Goal: Navigation & Orientation: Find specific page/section

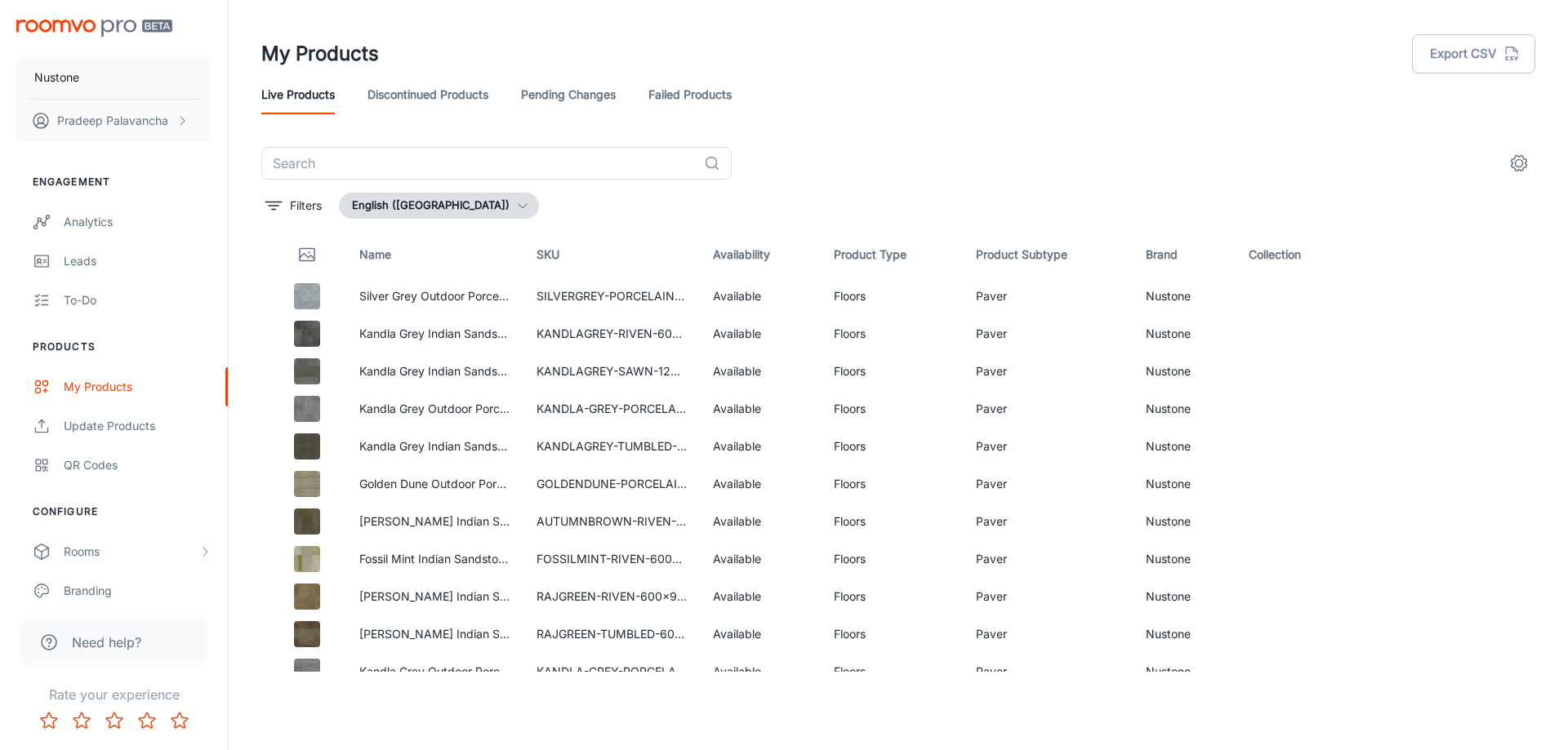
click at [1037, 73] on div "My Products Export CSV" at bounding box center [898, 54] width 1274 height 42
click at [876, 136] on header "My Products Export CSV Live Products Discontinued Products Pending Changes Fail…" at bounding box center [898, 73] width 1313 height 147
click at [353, 163] on input "text" at bounding box center [479, 163] width 436 height 33
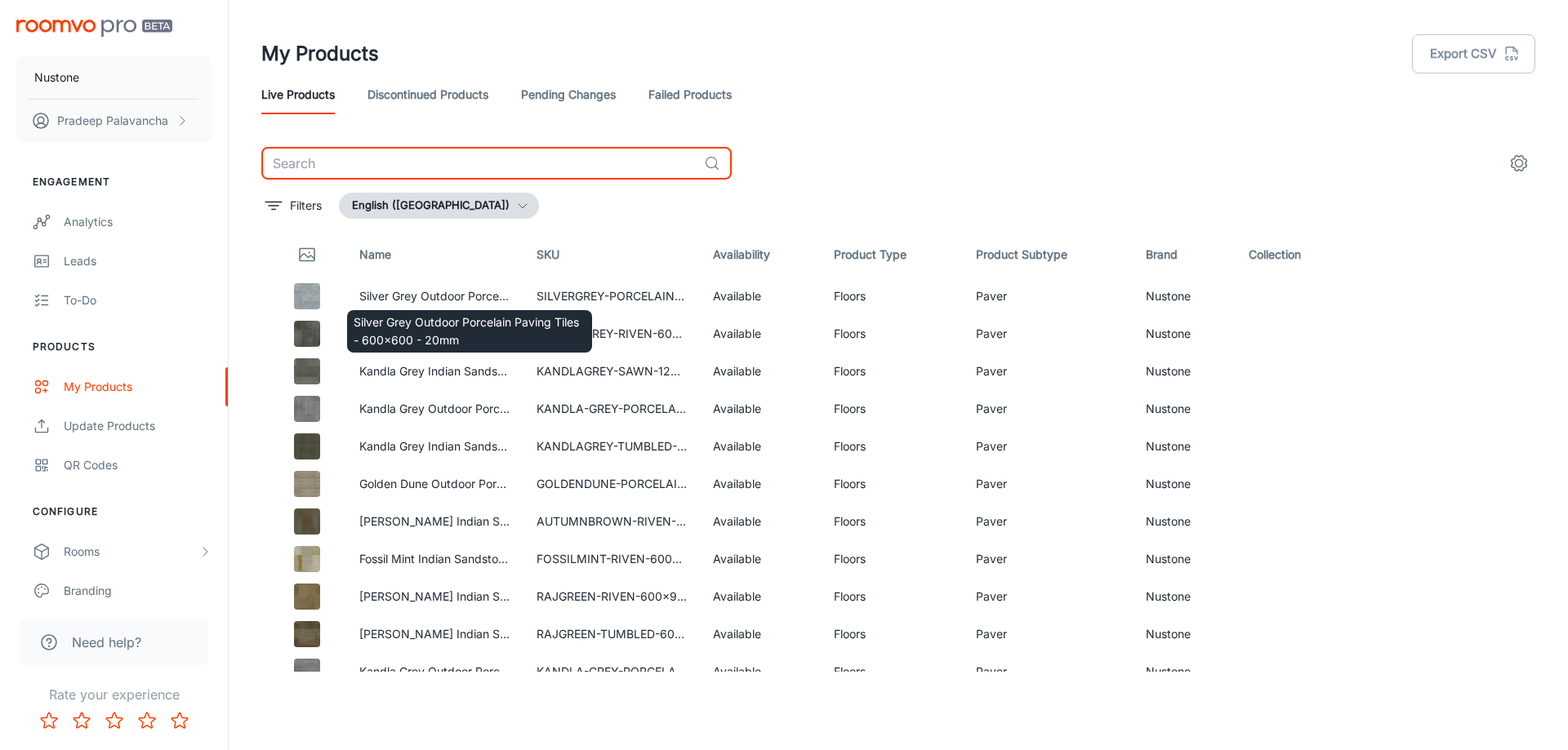
click at [389, 301] on div "Silver Grey Outdoor Porcelain Paving Tiles - 600x600 - 20mm" at bounding box center [470, 327] width 248 height 56
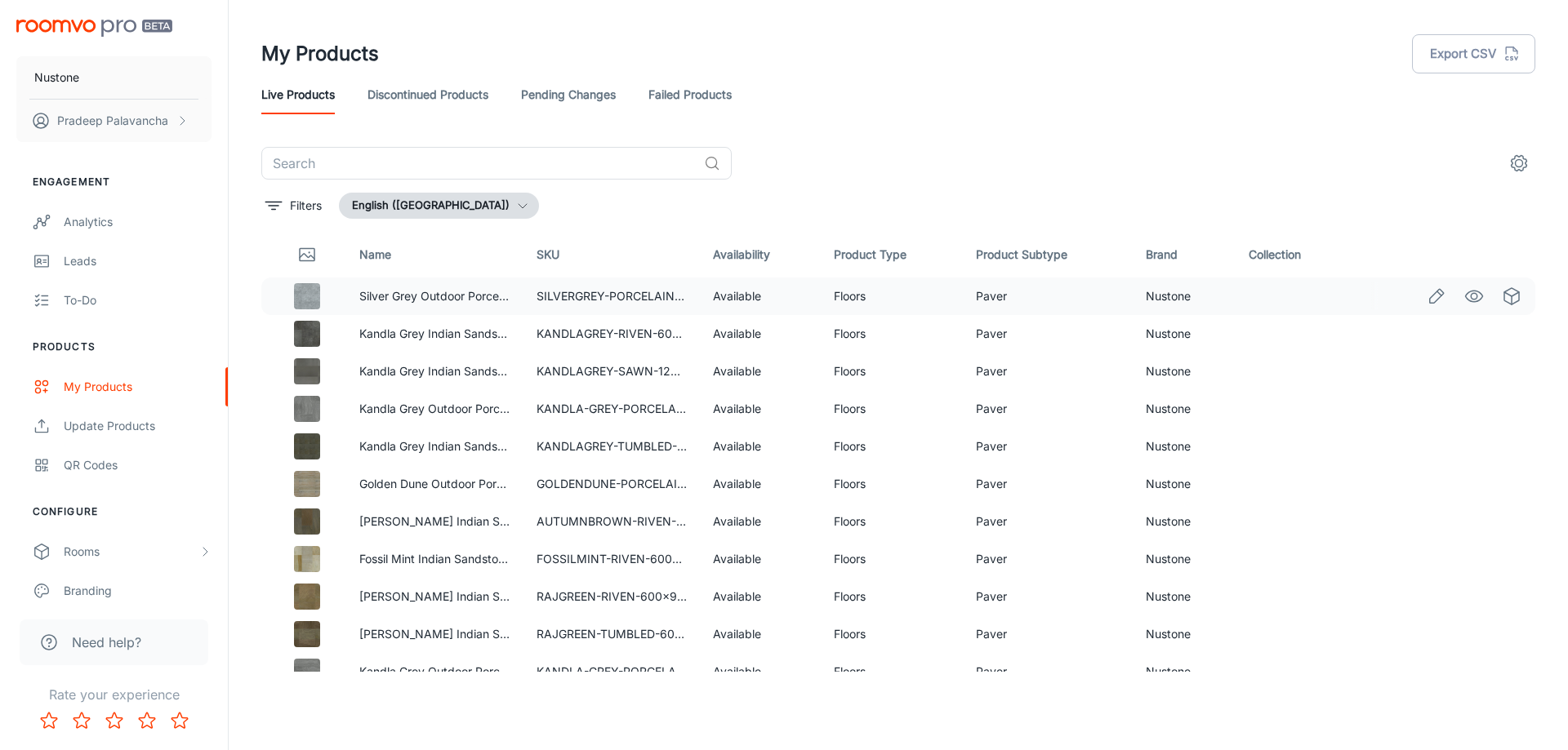
click at [303, 292] on img at bounding box center [307, 296] width 26 height 26
click at [407, 293] on link "Silver Grey Outdoor Porcelain Paving Tiles - 600x600 - 20mm" at bounding box center [526, 296] width 334 height 14
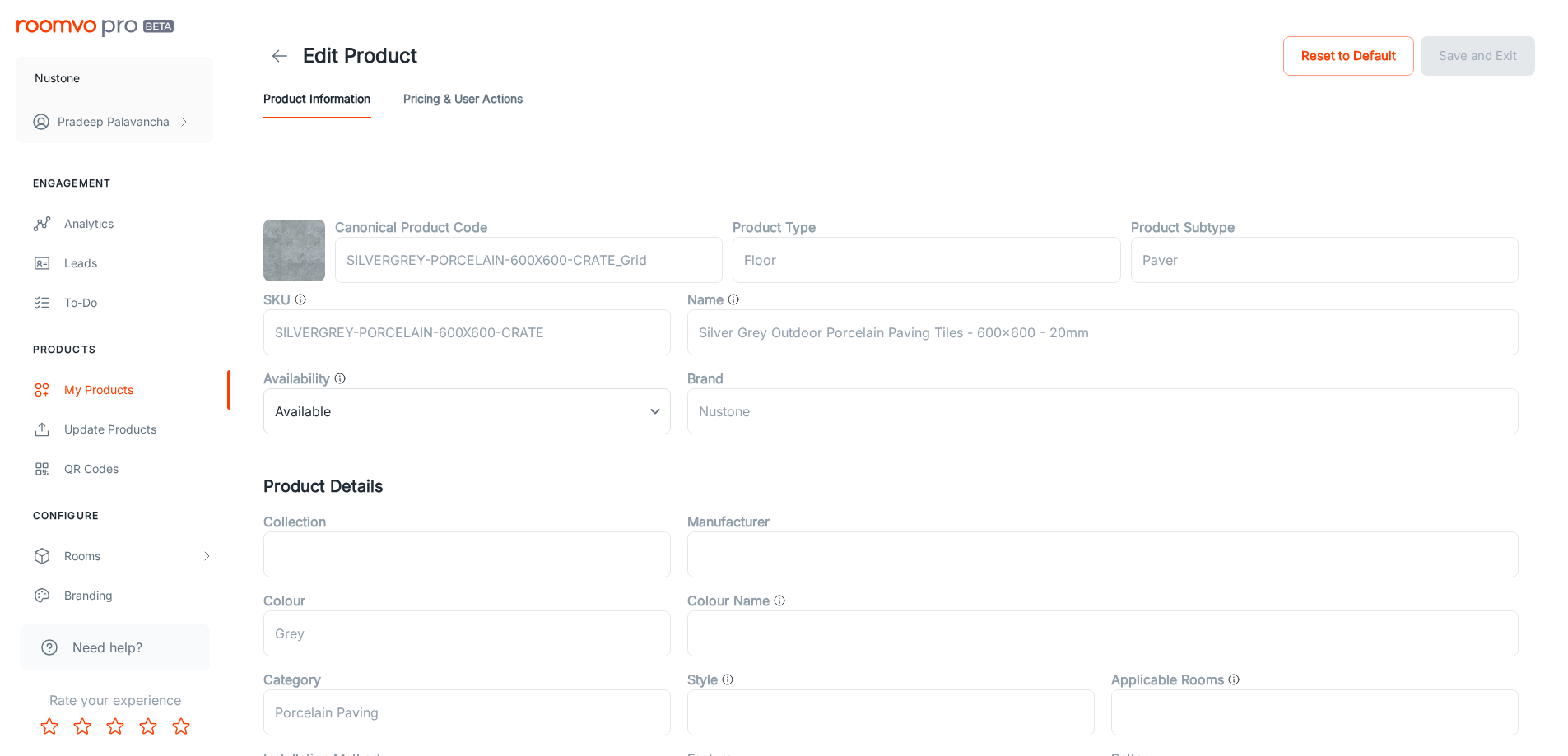
click at [851, 469] on div "Canonical Product Code SILVERGREY-PORCELAIN-600X600-CRATE_Grid ​ Product Type f…" at bounding box center [899, 706] width 1271 height 977
click at [95, 390] on div "My Products" at bounding box center [138, 390] width 149 height 18
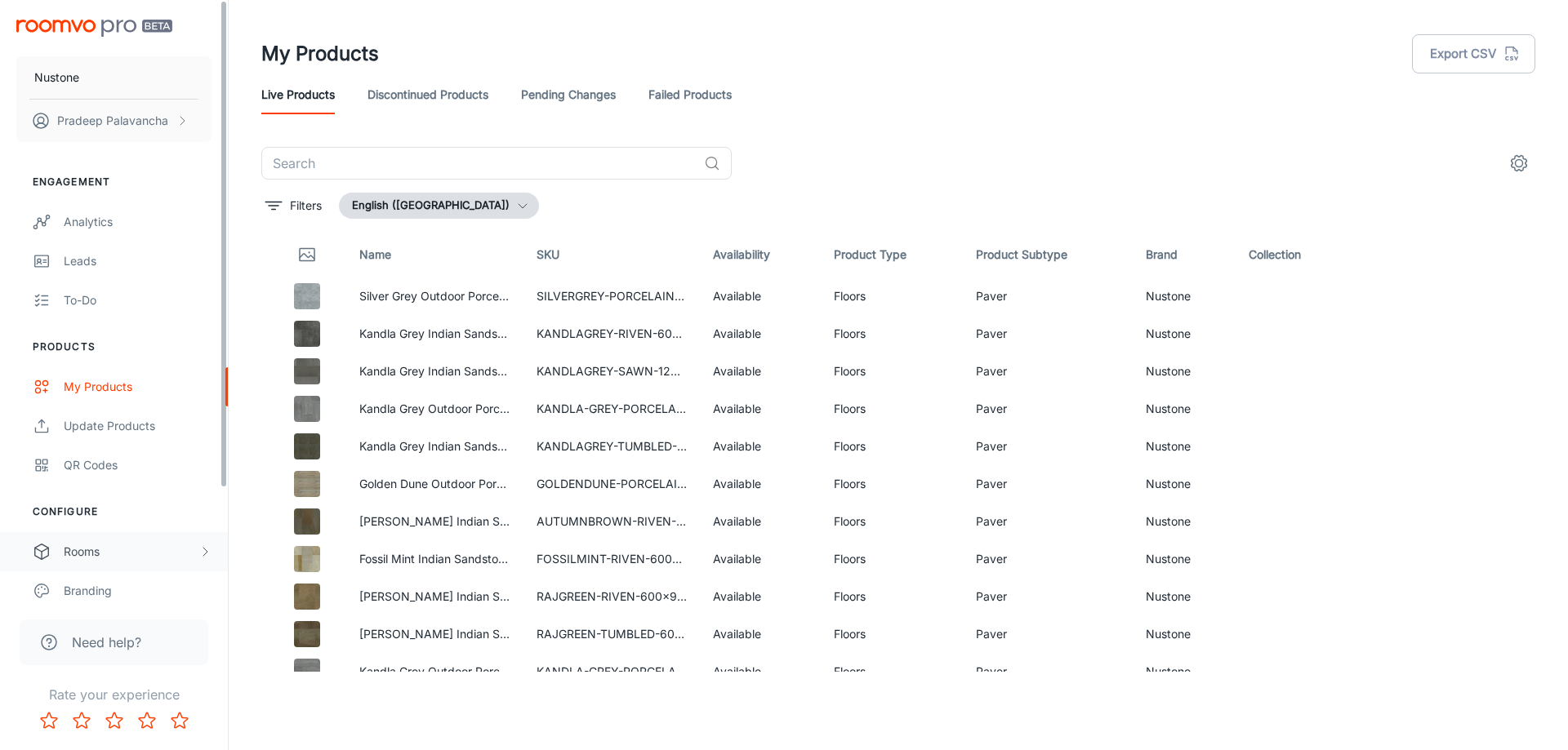
click at [162, 555] on div "Rooms" at bounding box center [131, 552] width 135 height 18
click at [1464, 297] on icon "See in Visualizer" at bounding box center [1473, 296] width 19 height 19
click at [1128, 91] on div "Live Products Discontinued Products Pending Changes Failed Products" at bounding box center [898, 95] width 1274 height 39
click at [125, 126] on p "Pradeep Palavancha" at bounding box center [112, 120] width 111 height 18
click at [242, 120] on li "User Profile" at bounding box center [255, 119] width 87 height 28
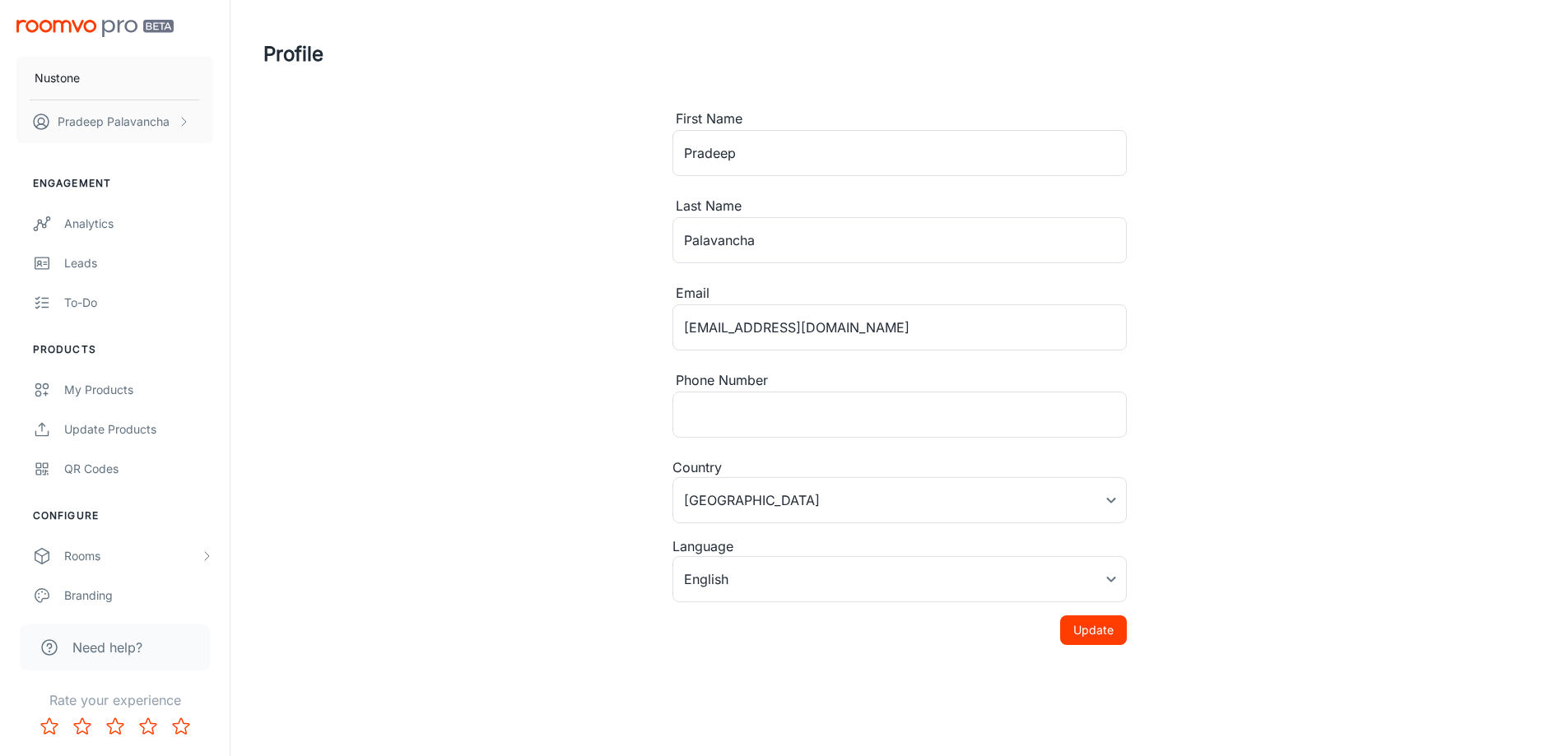
click at [522, 289] on div "Profile First Name [PERSON_NAME] ​ Last Name [PERSON_NAME] ​ Email [EMAIL_ADDRE…" at bounding box center [899, 349] width 1312 height 698
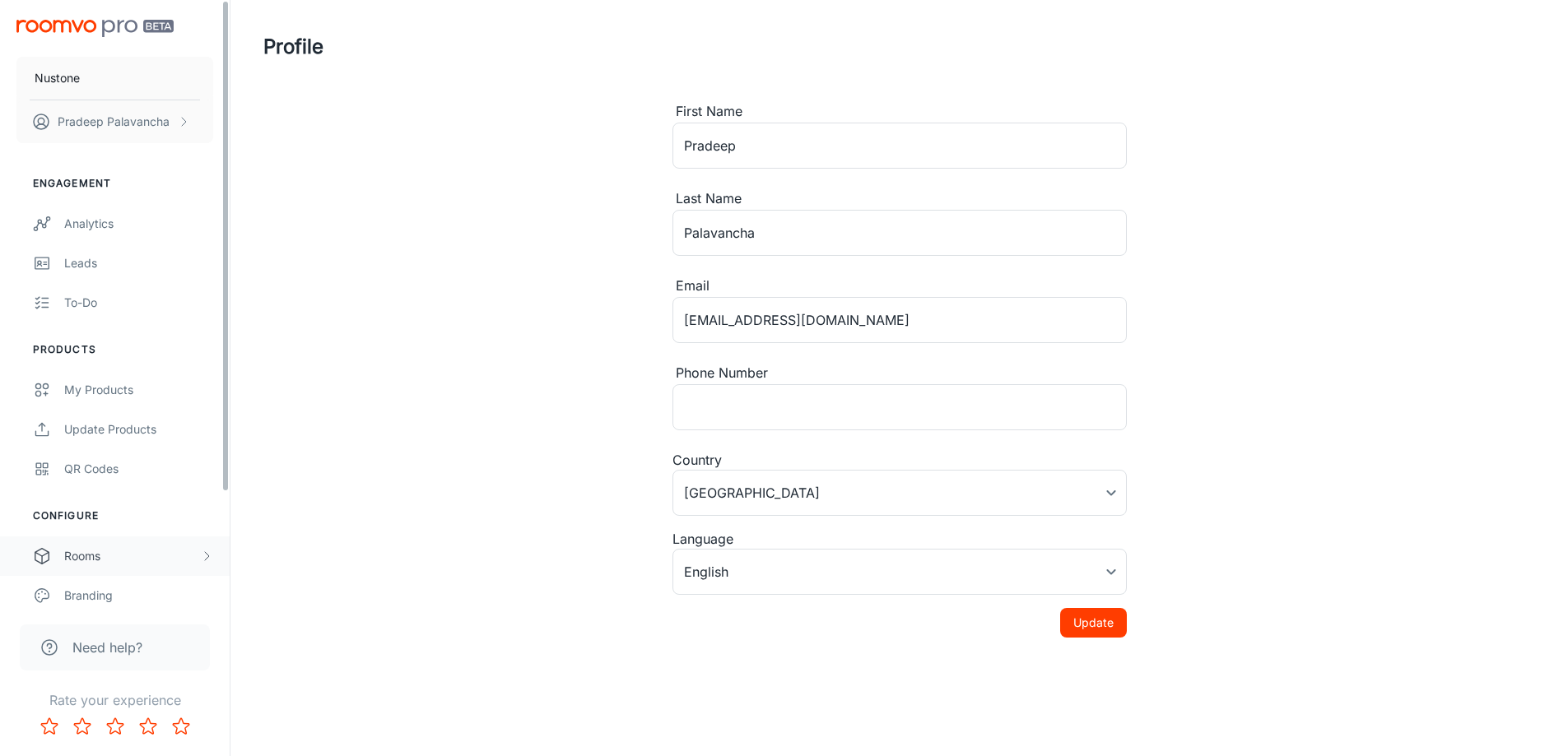
click at [179, 569] on div "Rooms" at bounding box center [115, 556] width 230 height 39
click at [106, 468] on div "QR Codes" at bounding box center [138, 469] width 149 height 18
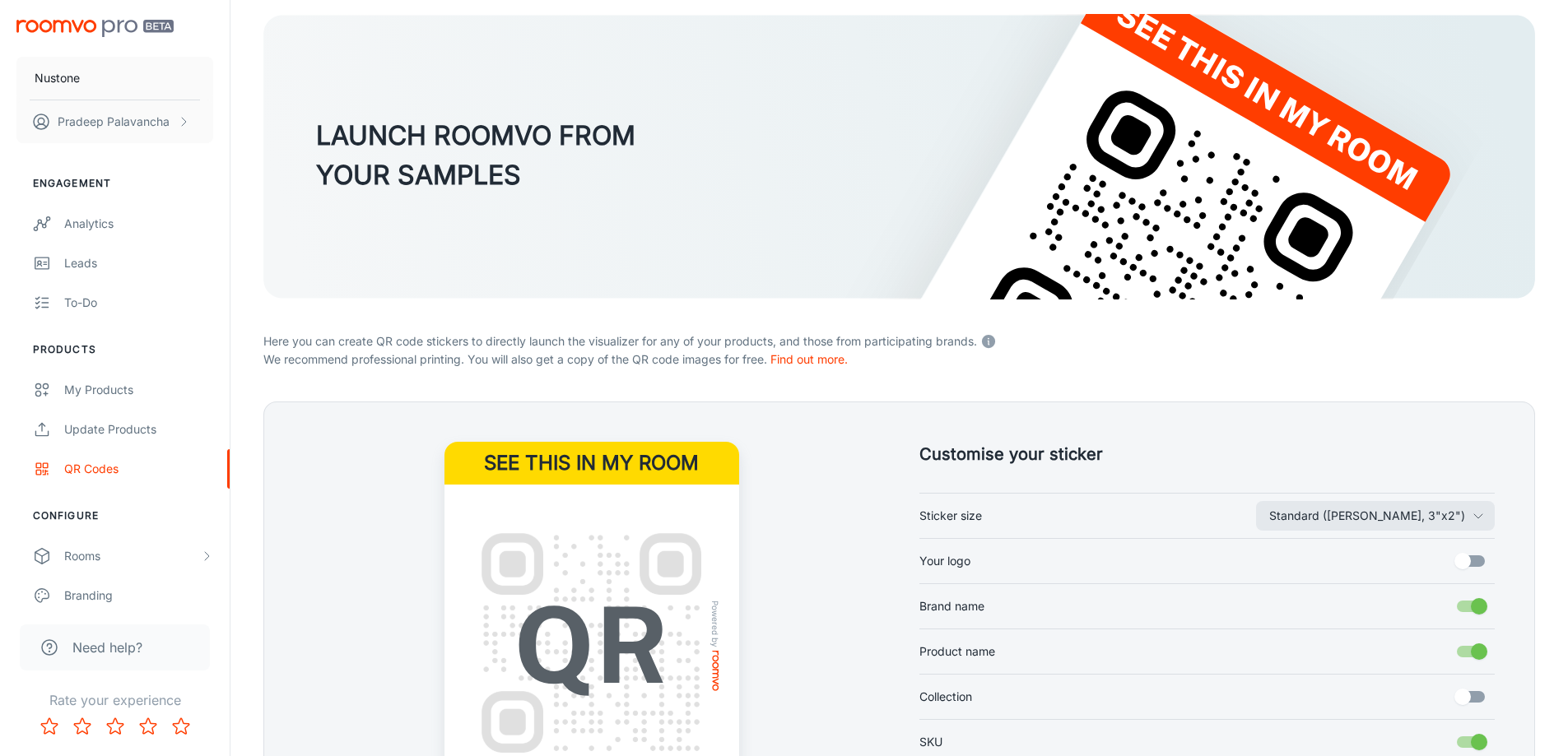
scroll to position [328, 0]
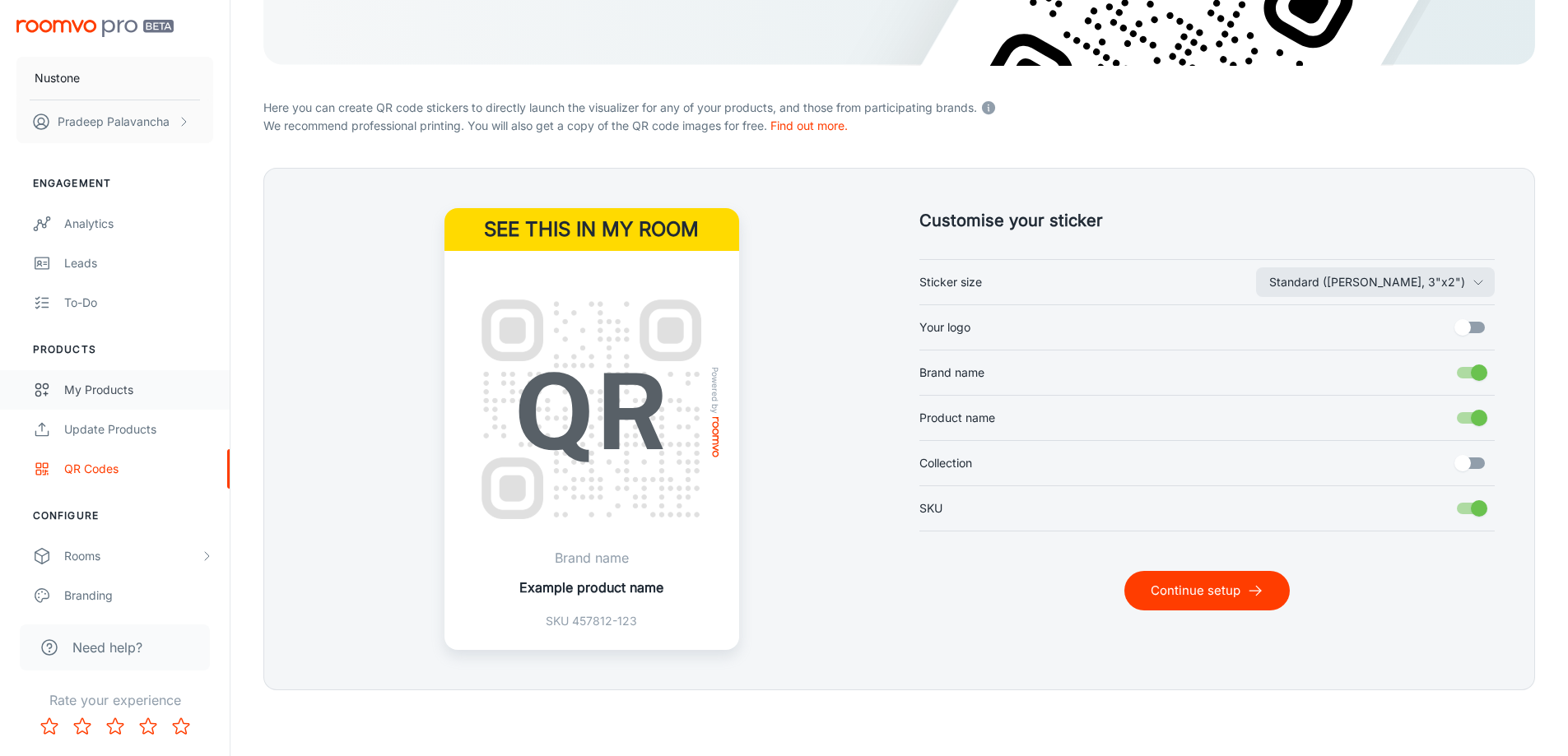
click at [99, 396] on div "My Products" at bounding box center [138, 390] width 149 height 18
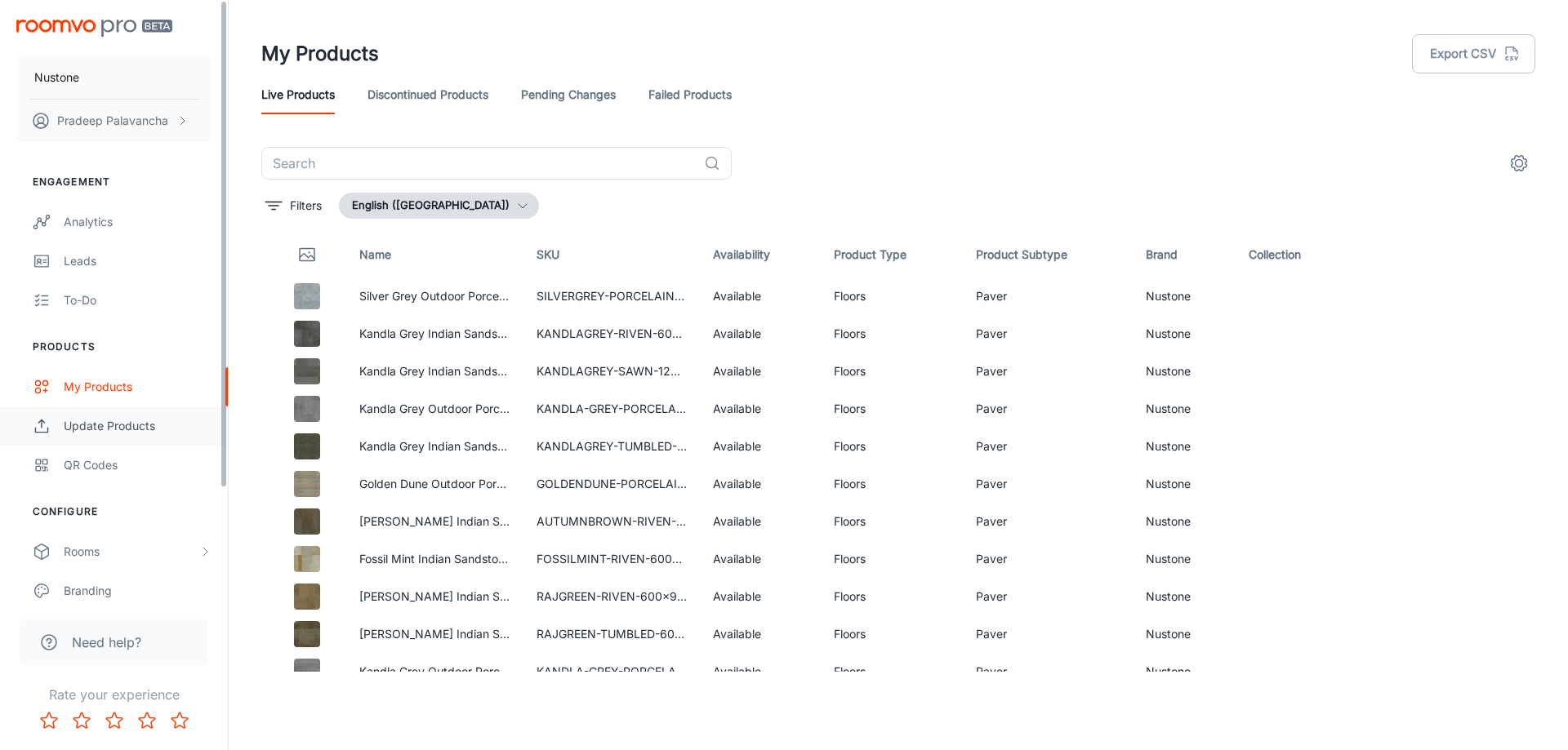
click at [70, 426] on div "Update Products" at bounding box center [137, 425] width 147 height 18
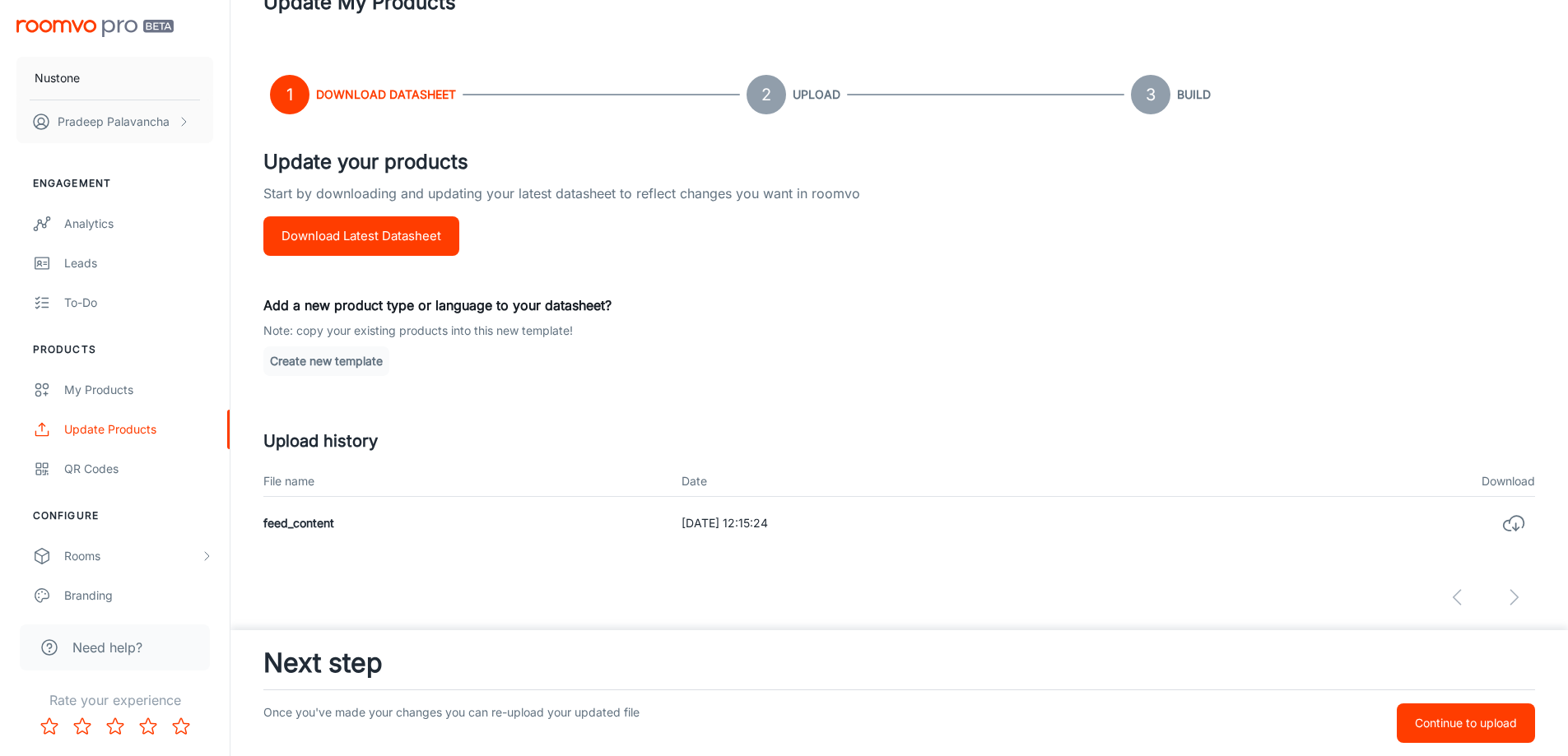
scroll to position [79, 0]
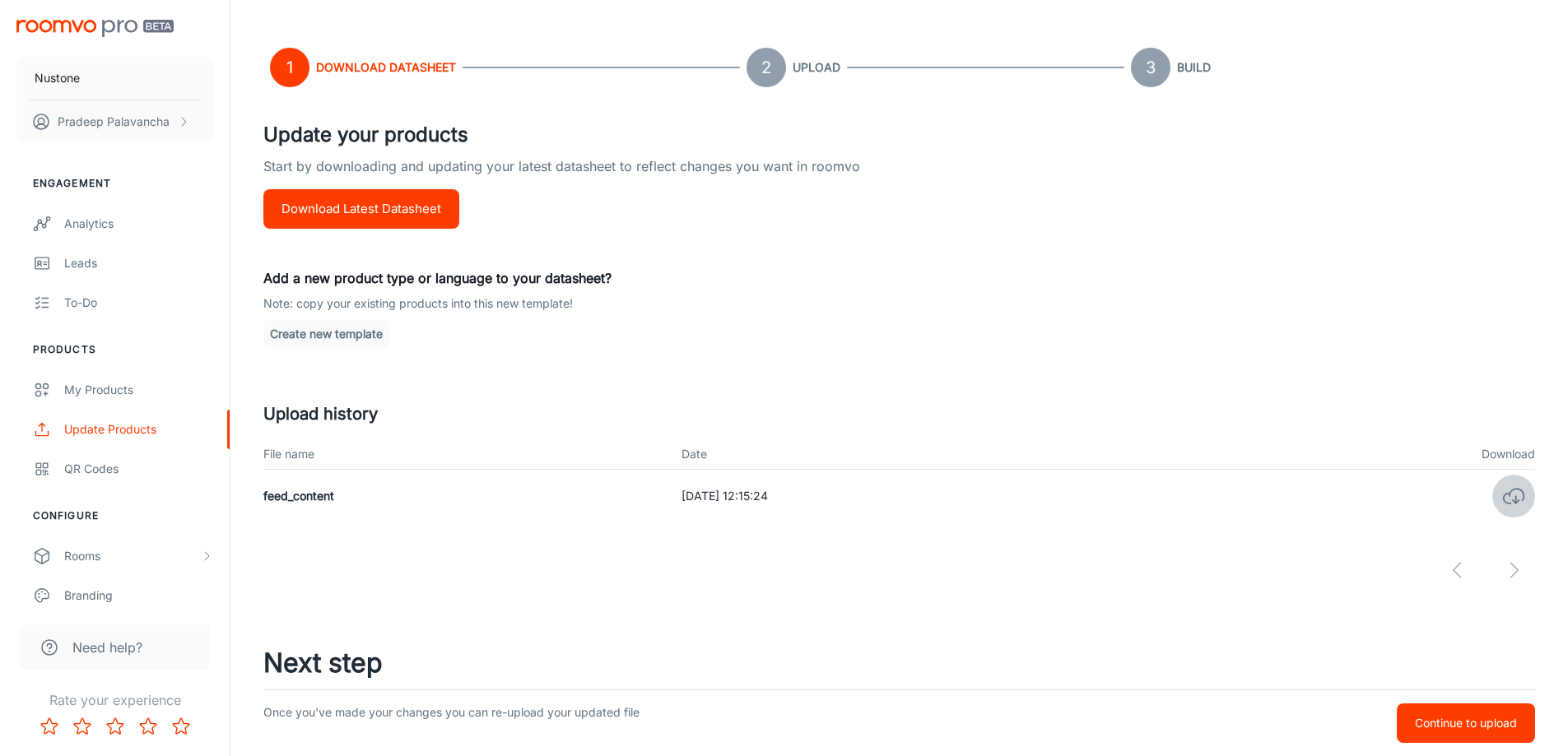
click at [1512, 499] on icon "button" at bounding box center [1513, 495] width 23 height 23
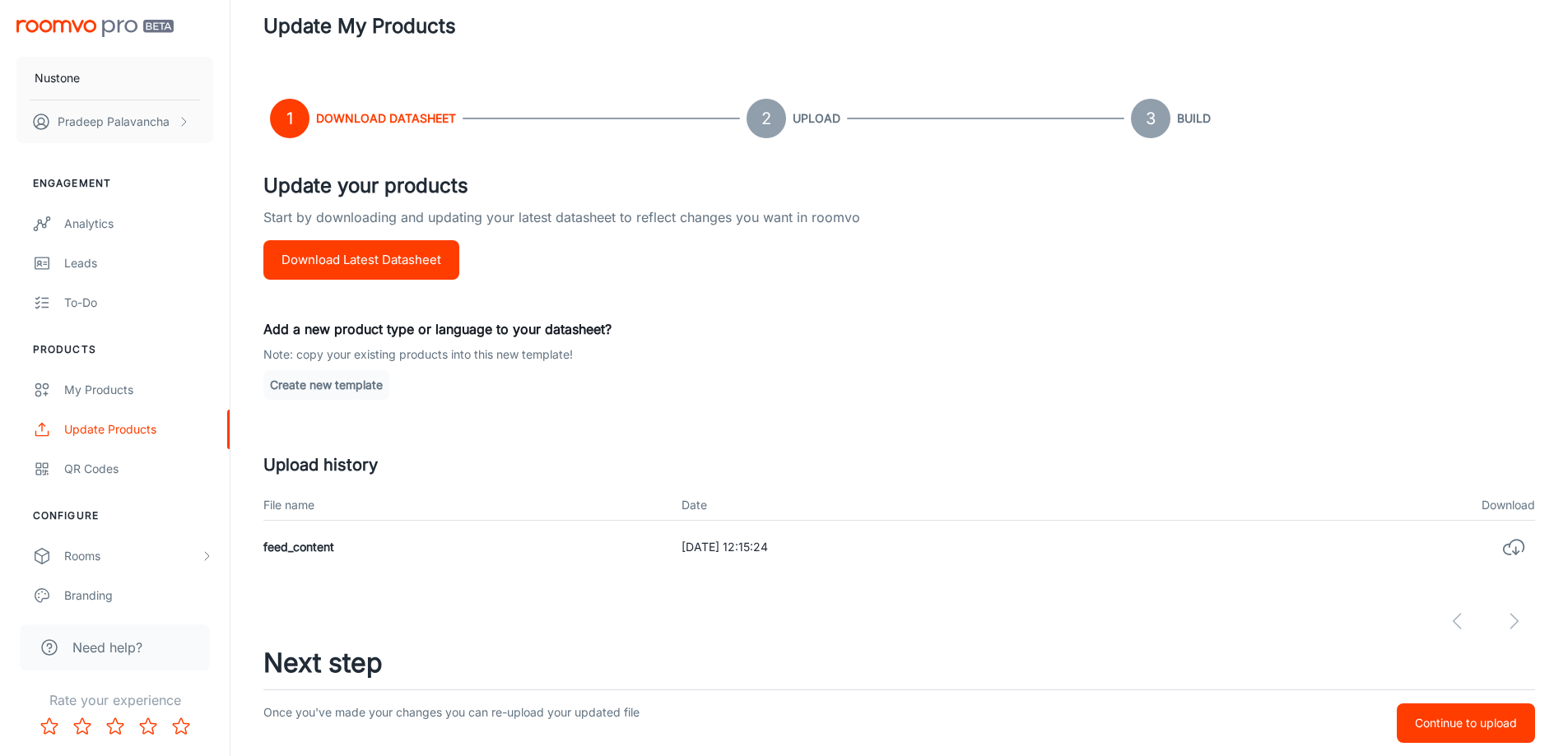
scroll to position [0, 0]
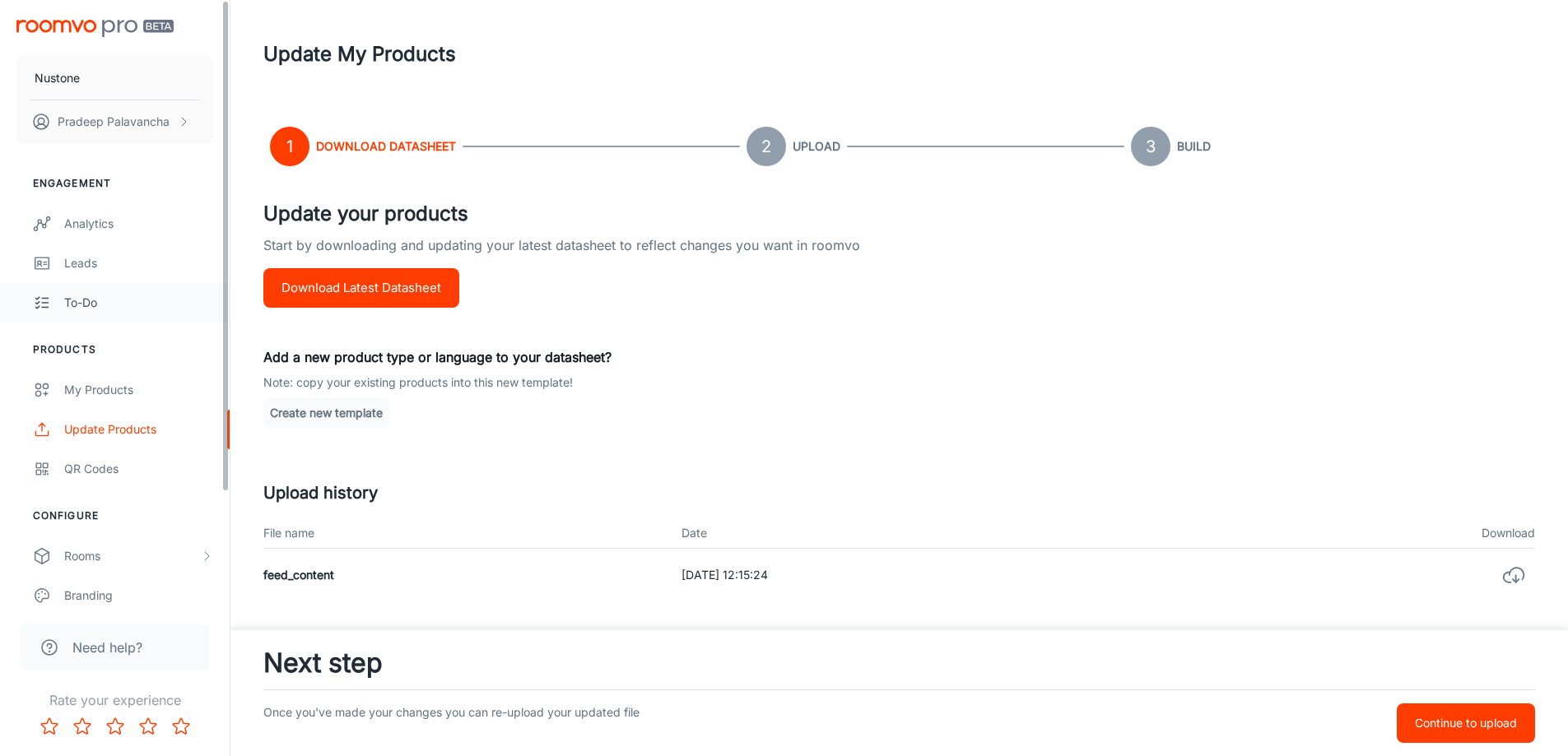
click at [81, 303] on div "To-do" at bounding box center [138, 302] width 149 height 18
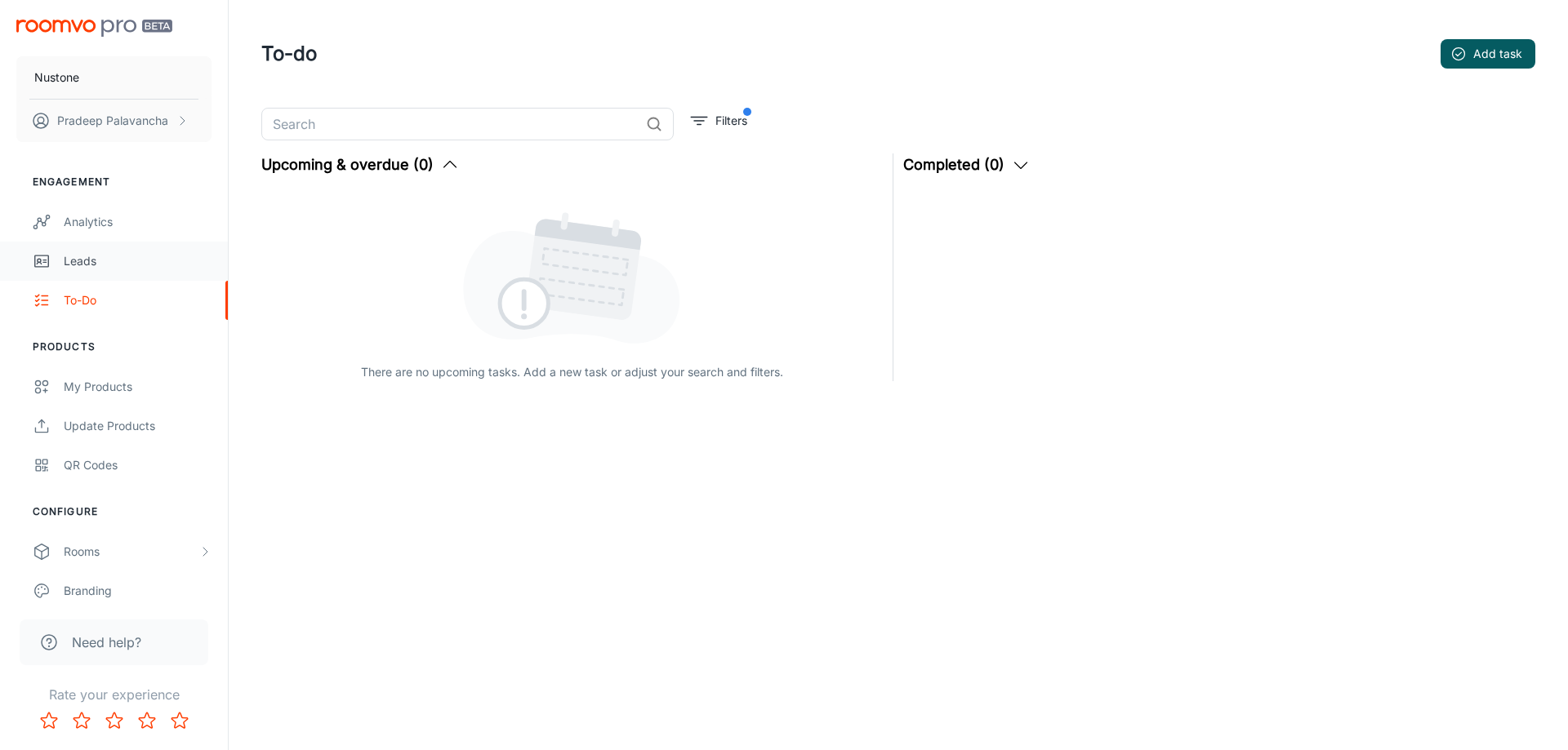
click at [73, 267] on div "Leads" at bounding box center [137, 261] width 147 height 18
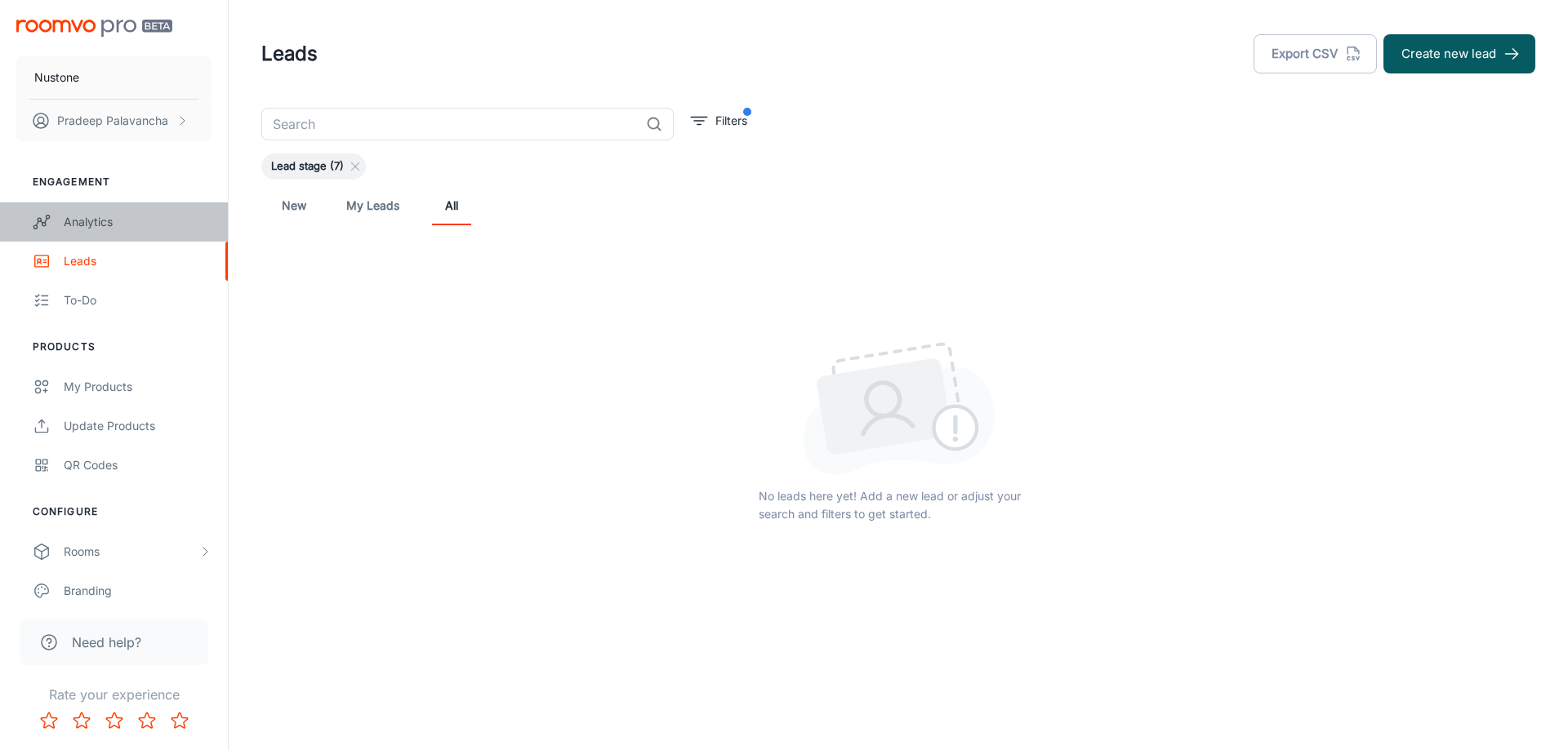
click at [83, 227] on div "Analytics" at bounding box center [137, 221] width 147 height 18
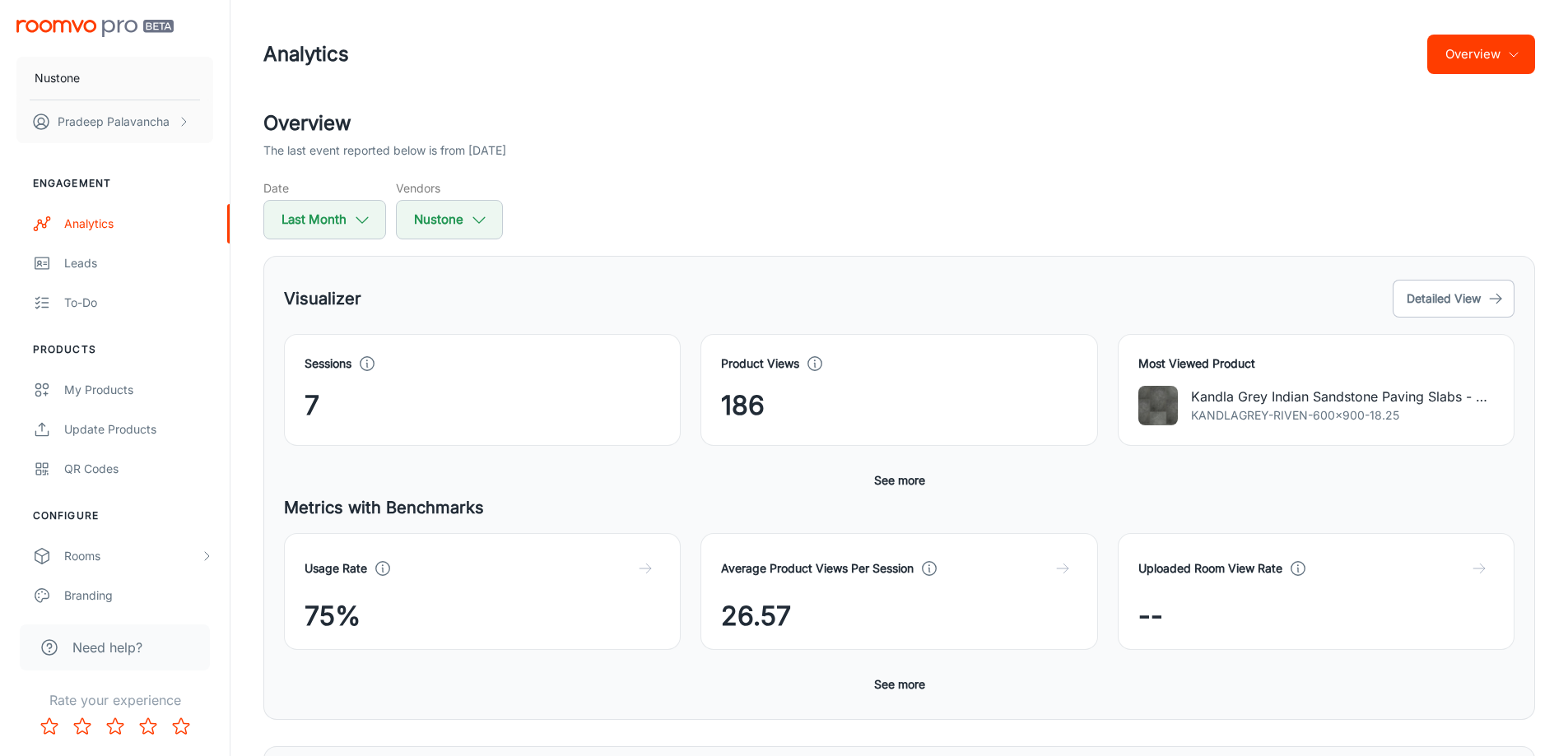
click at [900, 291] on div "Visualizer Detailed View" at bounding box center [899, 299] width 1230 height 44
click at [95, 126] on p "Pradeep Palavancha" at bounding box center [113, 121] width 112 height 18
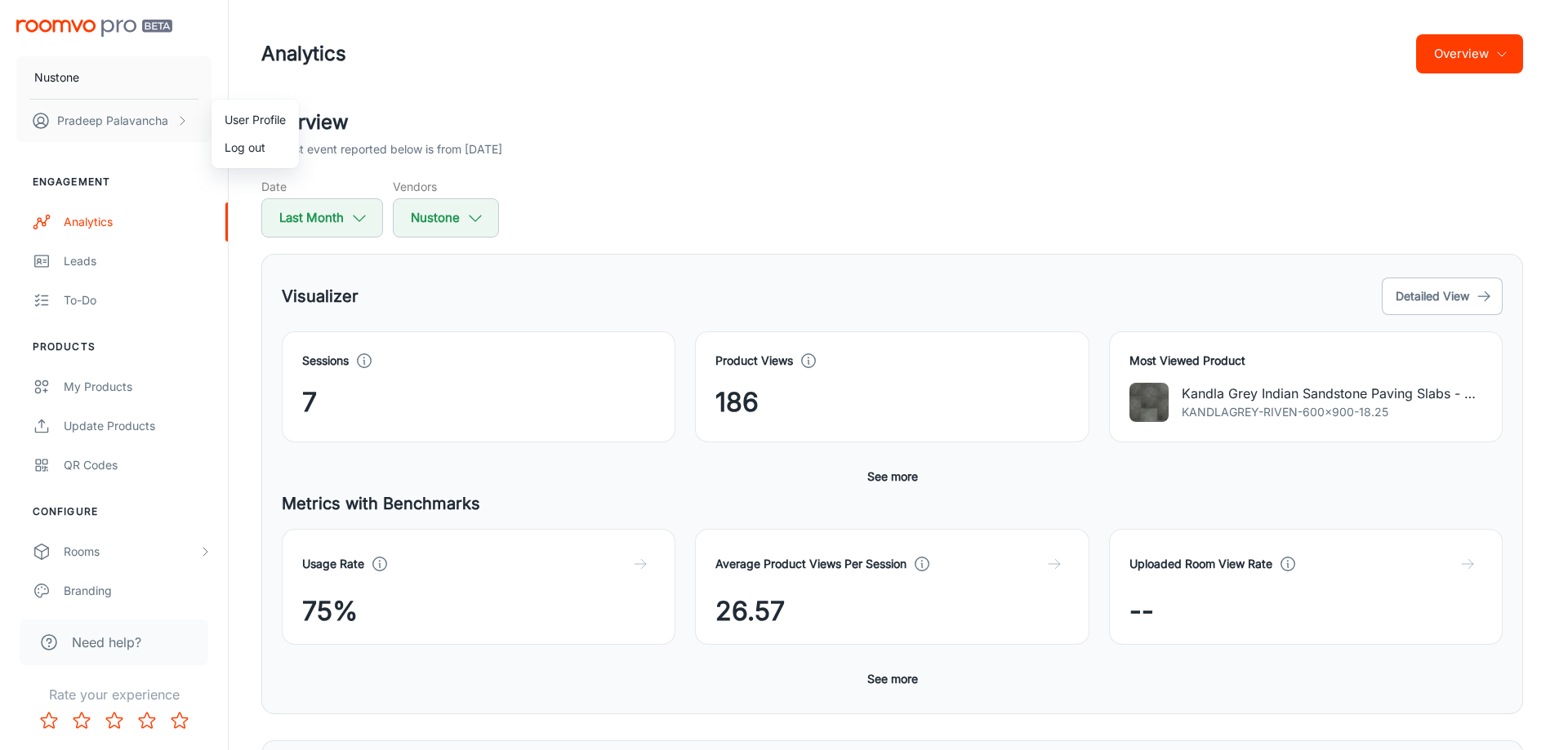
click at [249, 114] on li "User Profile" at bounding box center [255, 119] width 87 height 28
